Goal: Obtain resource: Download file/media

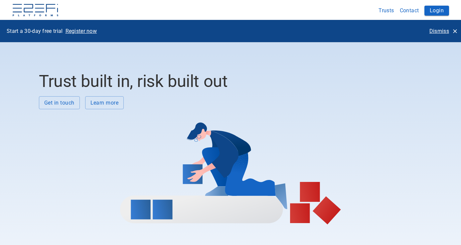
drag, startPoint x: 458, startPoint y: 30, endPoint x: 444, endPoint y: 17, distance: 19.0
click at [457, 30] on icon "button" at bounding box center [454, 31] width 7 height 7
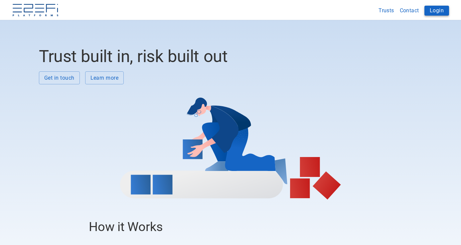
click at [439, 10] on button "Login" at bounding box center [436, 11] width 25 height 10
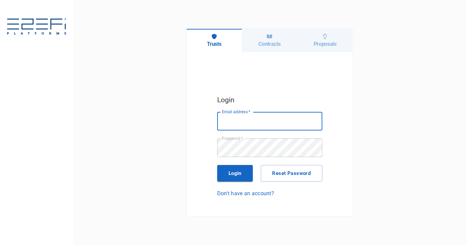
click at [260, 45] on h6 "Contracts" at bounding box center [269, 44] width 22 height 6
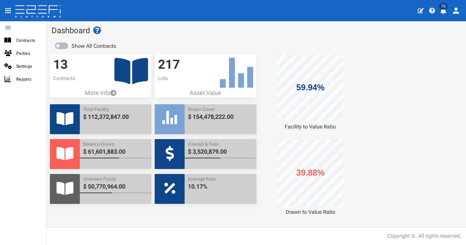
click at [445, 14] on icon "profile" at bounding box center [443, 11] width 7 height 7
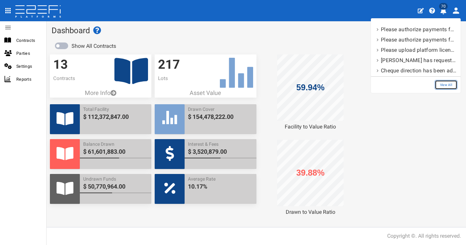
click at [453, 84] on link "View All" at bounding box center [446, 85] width 23 height 10
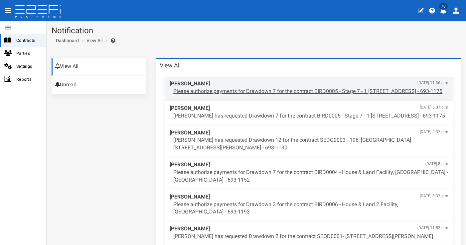
click at [315, 87] on span "Darren Booth Aug. 20, 2025, 11:36 a.m." at bounding box center [310, 84] width 280 height 8
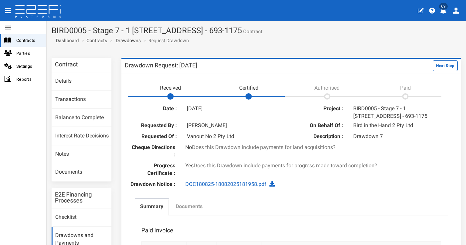
click at [202, 208] on link "Documents" at bounding box center [189, 207] width 38 height 17
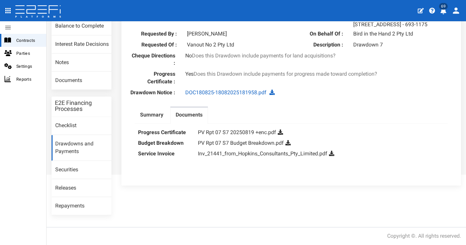
scroll to position [41, 0]
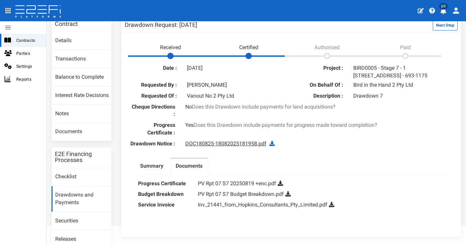
click at [251, 147] on link "DOC180825-18082025181958.pdf" at bounding box center [225, 144] width 81 height 6
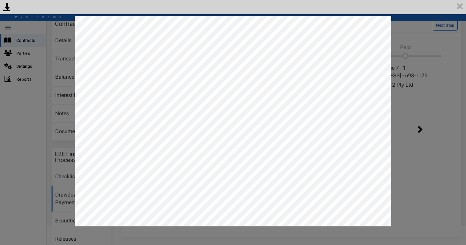
scroll to position [0, 0]
click at [460, 8] on img at bounding box center [459, 6] width 13 height 13
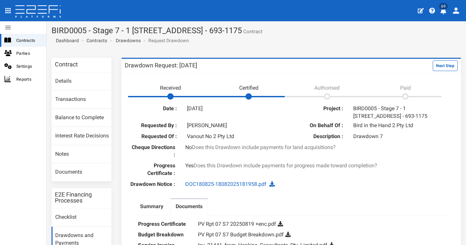
click at [444, 14] on icon "profile" at bounding box center [443, 11] width 7 height 7
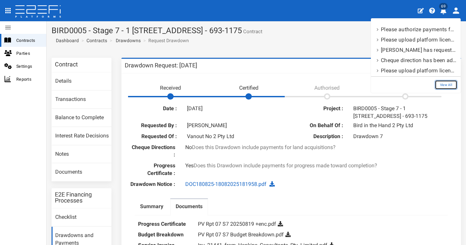
click at [448, 83] on link "View All" at bounding box center [446, 85] width 23 height 10
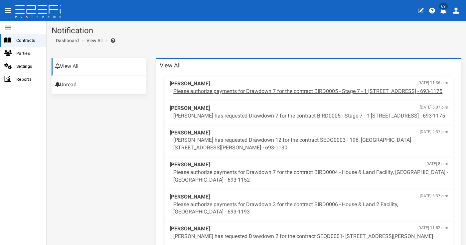
click at [295, 85] on span "[PERSON_NAME] [DATE] 11:36 a.m." at bounding box center [310, 84] width 280 height 8
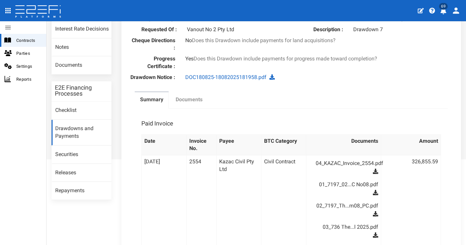
click at [181, 103] on label "Documents" at bounding box center [189, 100] width 27 height 8
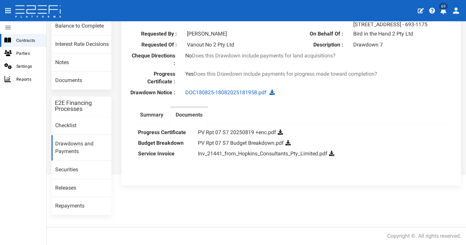
scroll to position [95, 0]
click at [220, 134] on link "PV Rpt 07 S7 20250819 +enc.pdf" at bounding box center [237, 132] width 78 height 6
